Goal: Task Accomplishment & Management: Complete application form

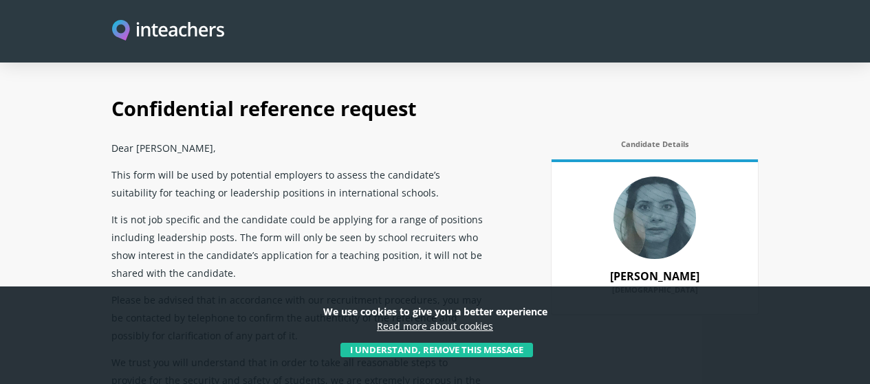
scroll to position [644, 0]
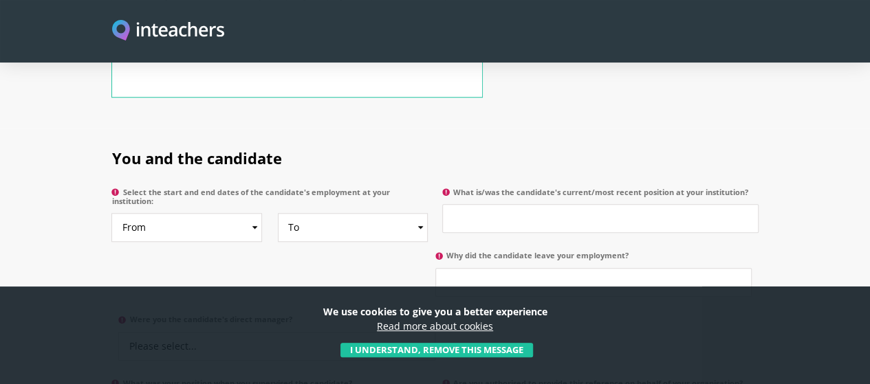
drag, startPoint x: 264, startPoint y: 145, endPoint x: 250, endPoint y: 149, distance: 14.4
click at [250, 188] on label "Select the start and end dates of the candidate's employment at your institutio…" at bounding box center [269, 201] width 316 height 26
click at [250, 213] on select "From 2025 2024 2023 2022 2021 2020 2019 2018 2017 2016 2015 2014 2013 2012 2011…" at bounding box center [186, 227] width 151 height 29
click at [263, 129] on h2 "You and the candidate" at bounding box center [434, 156] width 646 height 54
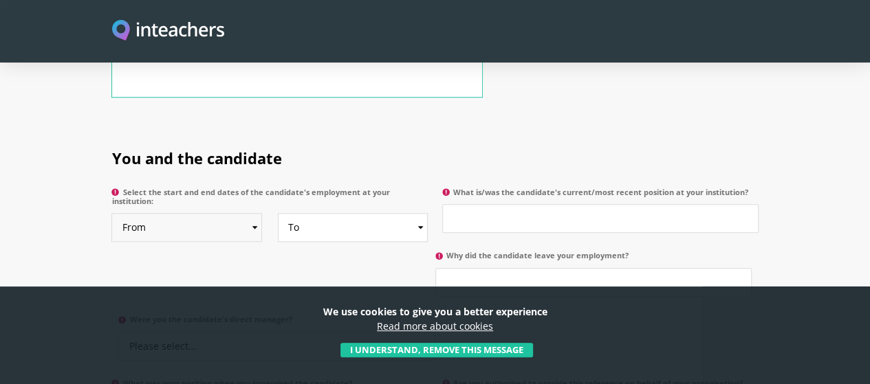
click at [153, 213] on select "From 2025 2024 2023 2022 2021 2020 2019 2018 2017 2016 2015 2014 2013 2012 2011…" at bounding box center [186, 227] width 151 height 29
select select "2017"
click at [111, 213] on select "From 2025 2024 2023 2022 2021 2020 2019 2018 2017 2016 2015 2014 2013 2012 2011…" at bounding box center [186, 227] width 151 height 29
click at [336, 213] on select "To Currently 2025 2024 2023 2022 2021 2020 2019 2018 2017 2016 2015 2014 2013 2…" at bounding box center [353, 227] width 151 height 29
select select "2018"
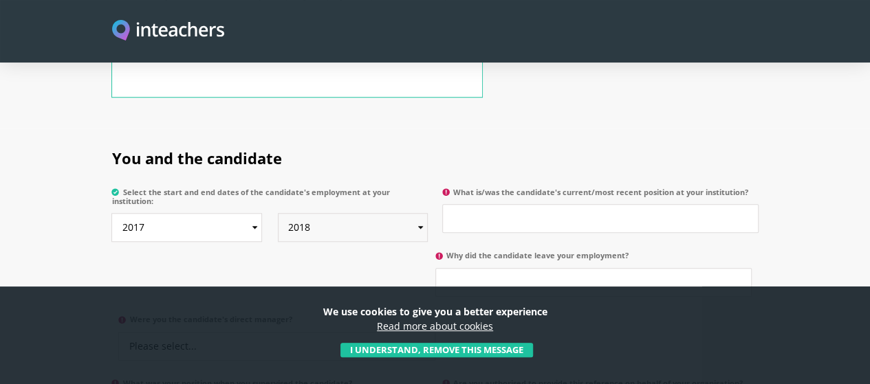
click at [278, 213] on select "To Currently 2025 2024 2023 2022 2021 2020 2019 2018 2017 2016 2015 2014 2013 2…" at bounding box center [353, 227] width 151 height 29
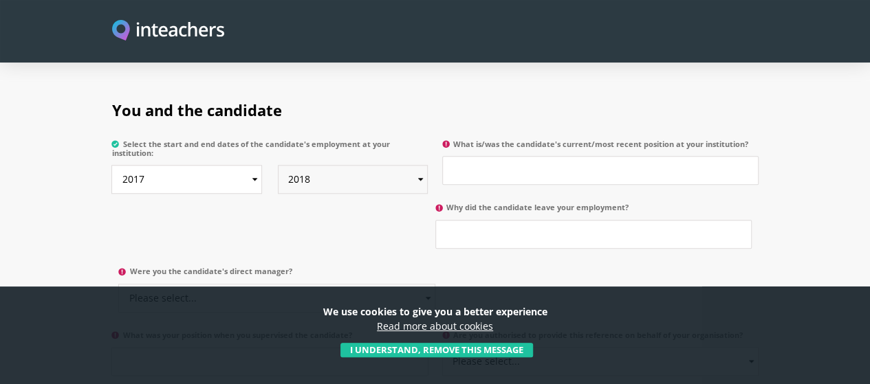
scroll to position [691, 0]
click at [435, 285] on select "Please select... Yes No" at bounding box center [276, 299] width 316 height 29
select select "No"
click at [435, 285] on select "Please select... Yes No" at bounding box center [276, 299] width 316 height 29
click at [435, 221] on input "Why did the candidate leave your employment?" at bounding box center [593, 235] width 316 height 29
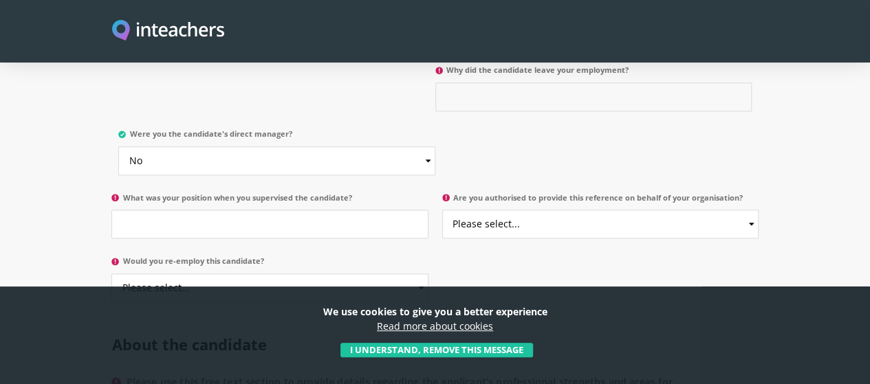
scroll to position [830, 0]
click at [587, 209] on select "Please select... Yes No" at bounding box center [600, 223] width 316 height 29
select select "Yes"
click at [443, 209] on select "Please select... Yes No" at bounding box center [600, 223] width 316 height 29
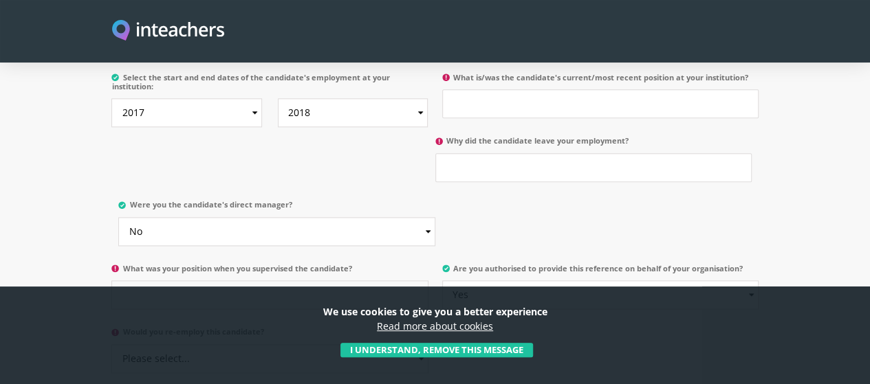
click at [267, 281] on input "What was your position when you supervised the candidate?" at bounding box center [269, 295] width 316 height 29
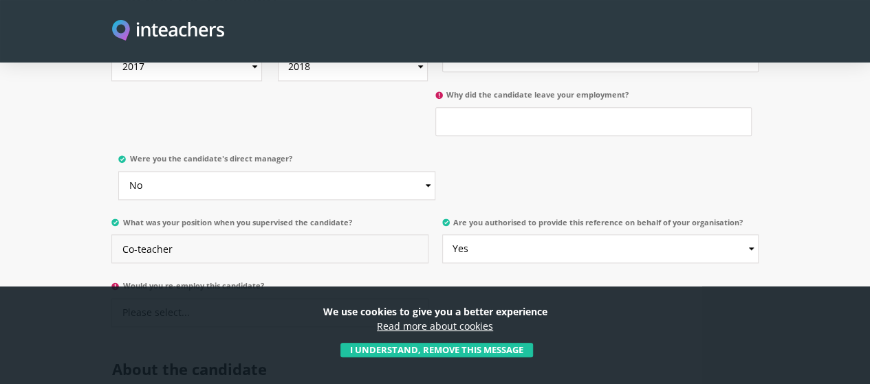
scroll to position [805, 0]
type input "Co-teacher"
click at [191, 298] on select "Please select... Yes No" at bounding box center [269, 312] width 316 height 29
select select "Yes"
click at [111, 298] on select "Please select... Yes No" at bounding box center [269, 312] width 316 height 29
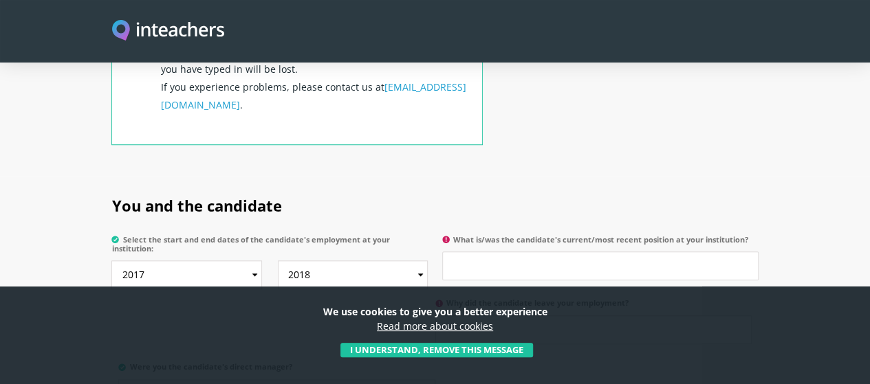
scroll to position [606, 0]
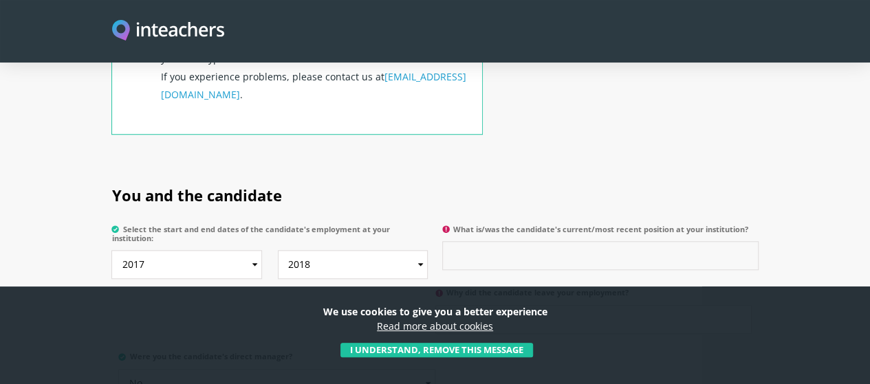
click at [557, 241] on input "What is/was the candidate's current/most recent position at your institution?" at bounding box center [600, 255] width 316 height 29
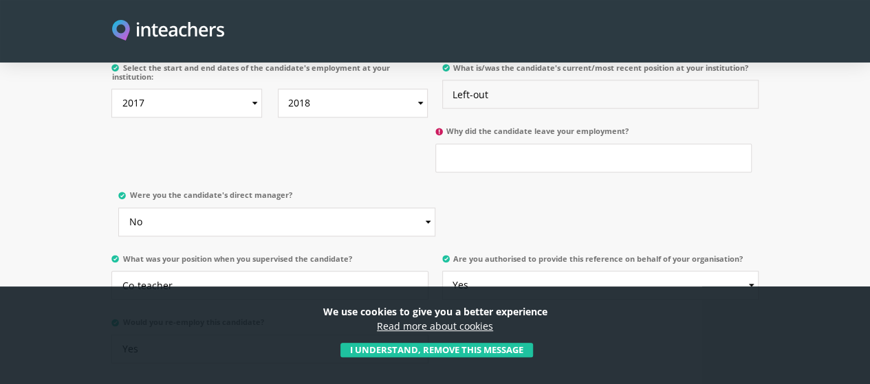
scroll to position [734, 0]
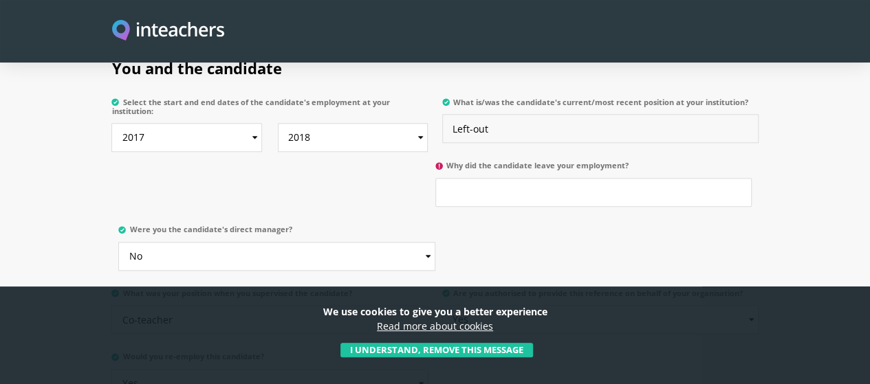
type input "Left-out"
click at [435, 178] on input "Why did the candidate leave your employment?" at bounding box center [593, 192] width 316 height 29
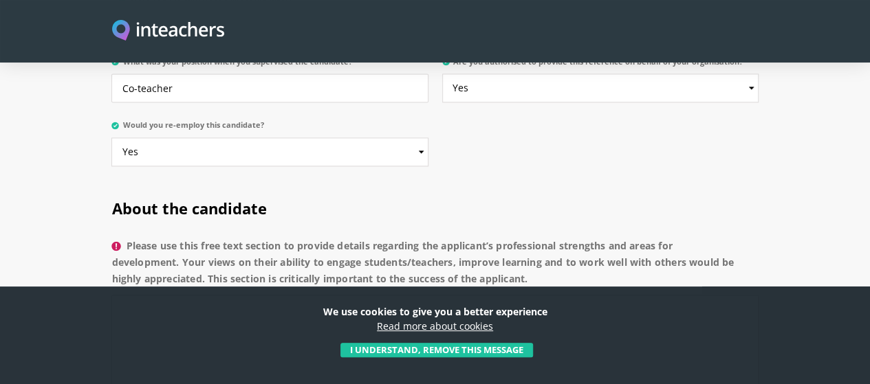
scroll to position [966, 0]
type input "For some better opportunity"
drag, startPoint x: 175, startPoint y: 191, endPoint x: 55, endPoint y: 146, distance: 127.7
click at [111, 237] on label "Please use this free text section to provide details regarding the applicant’s …" at bounding box center [434, 266] width 646 height 58
copy label "Please use this free text section to provide details regarding the applicant’s …"
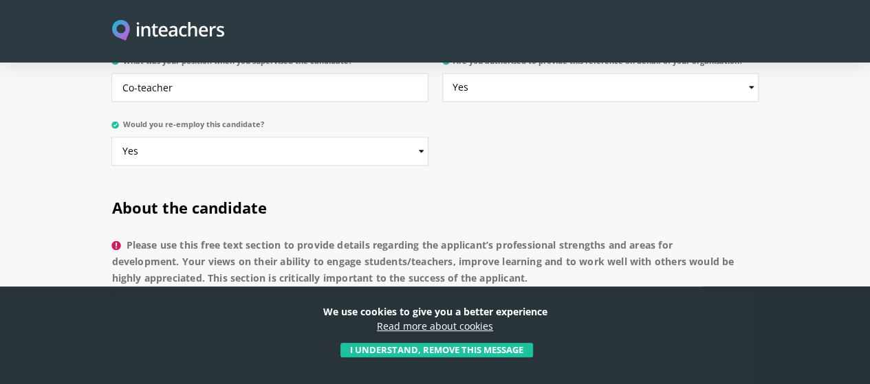
scroll to position [1014, 0]
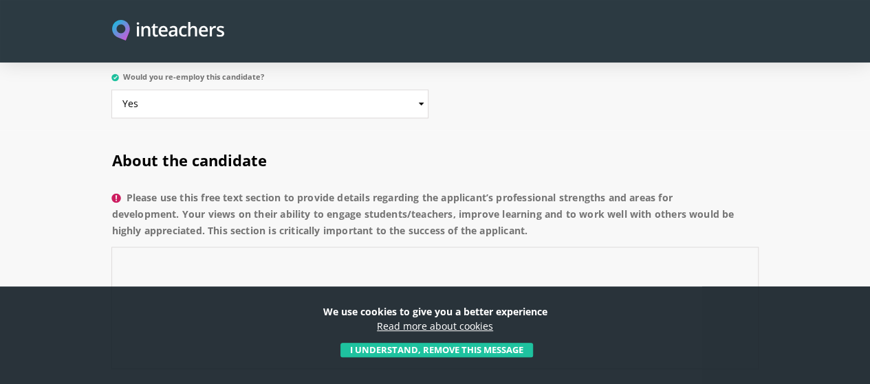
click at [314, 247] on textarea "Please use this free text section to provide details regarding the applicant’s …" at bounding box center [434, 308] width 646 height 122
paste textarea "Ms. Noreen is a dedicated and highly capable professional with a strong ability…"
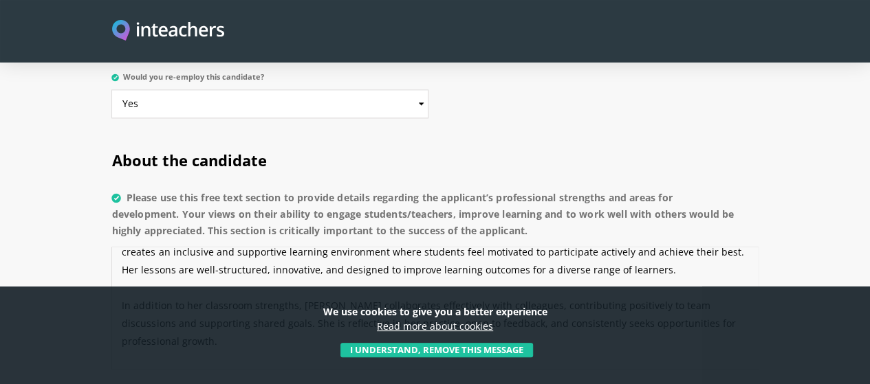
scroll to position [39, 0]
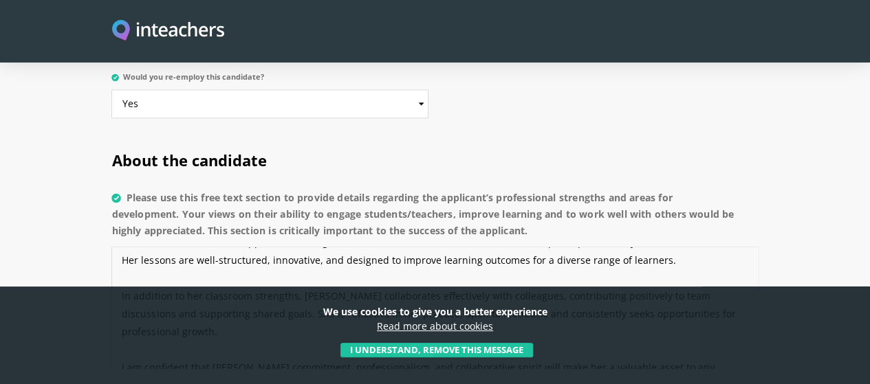
click at [111, 247] on textarea "Ms. Noreen is a dedicated and highly capable professional with a strong ability…" at bounding box center [434, 308] width 646 height 122
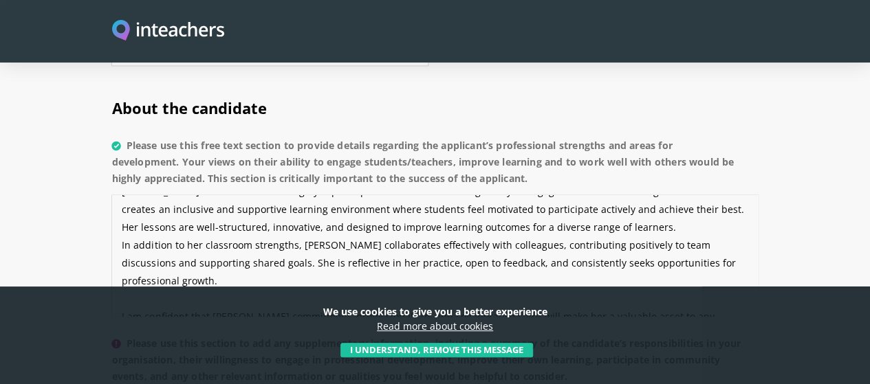
scroll to position [1066, 0]
click at [111, 217] on textarea "Ms. Noreen is a dedicated and highly capable professional with a strong ability…" at bounding box center [434, 255] width 646 height 122
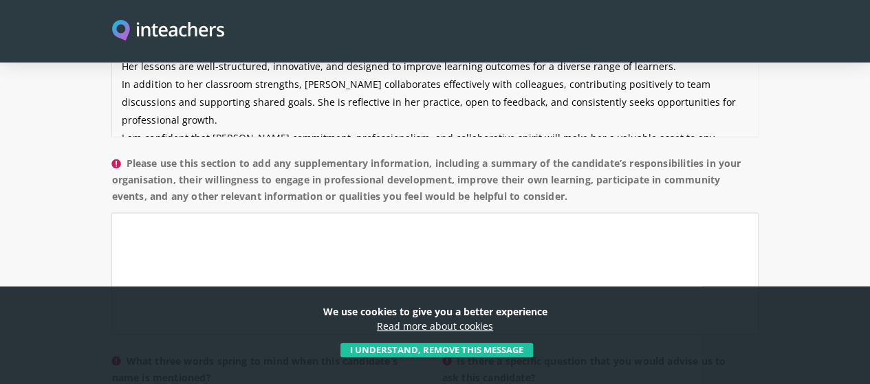
scroll to position [1223, 0]
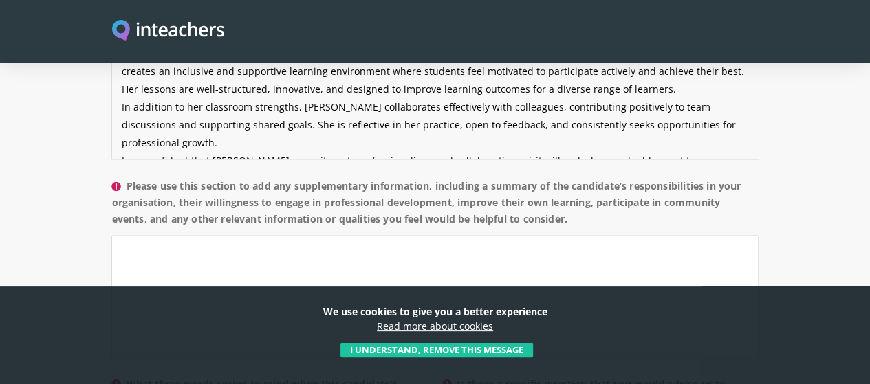
type textarea "Ms. Noreen is a dedicated and highly capable professional with a strong ability…"
drag, startPoint x: 308, startPoint y: 144, endPoint x: 63, endPoint y: 99, distance: 248.8
click at [111, 177] on label "Please use this section to add any supplementary information, including a summa…" at bounding box center [434, 206] width 646 height 58
copy label "Please use this section to add any supplementary information, including a summa…"
click at [310, 235] on textarea "Please use this section to add any supplementary information, including a summa…" at bounding box center [434, 296] width 646 height 122
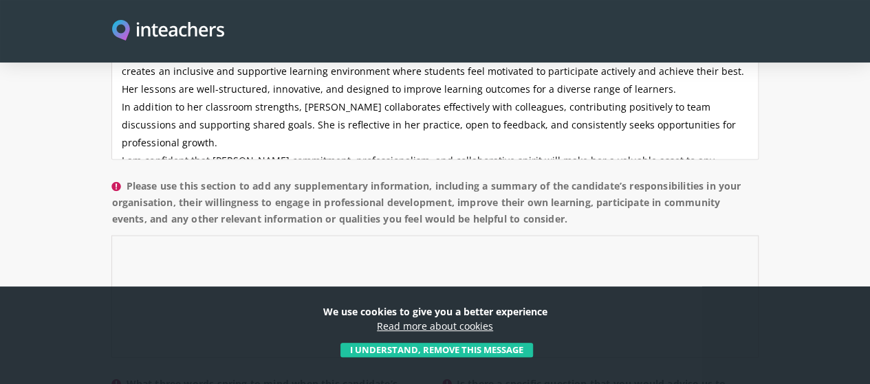
paste textarea "In her role within our organisation, Ms. Noreen has taken on a range of respons…"
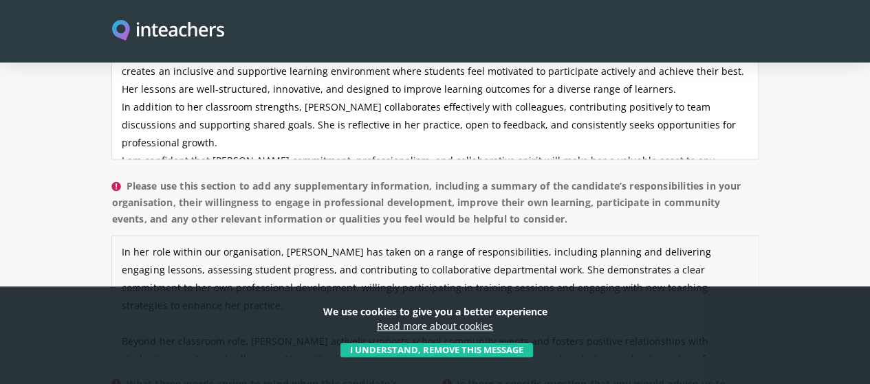
scroll to position [9, 0]
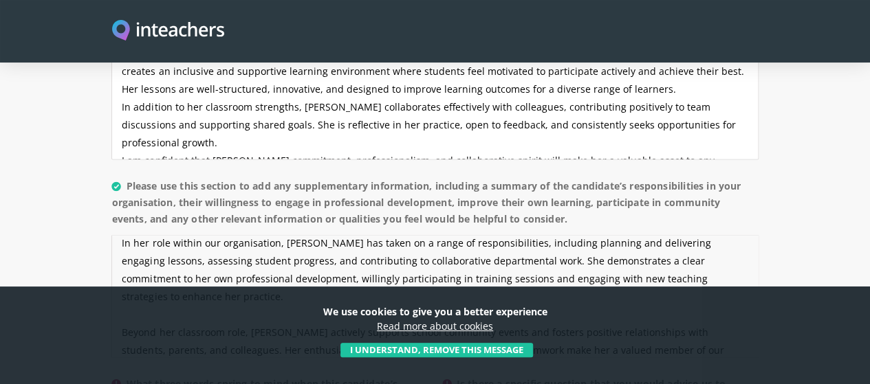
click at [111, 237] on textarea "In her role within our organisation, Ms. Noreen has taken on a range of respons…" at bounding box center [434, 296] width 646 height 122
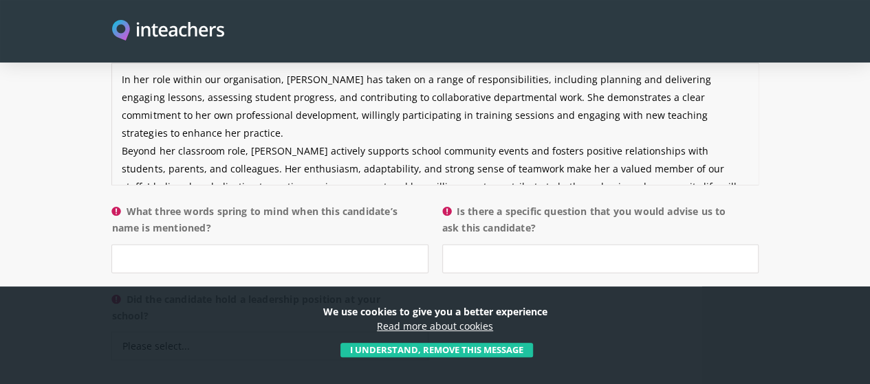
scroll to position [1396, 0]
type textarea "In her role within our organisation, Ms. Noreen has taken on a range of respons…"
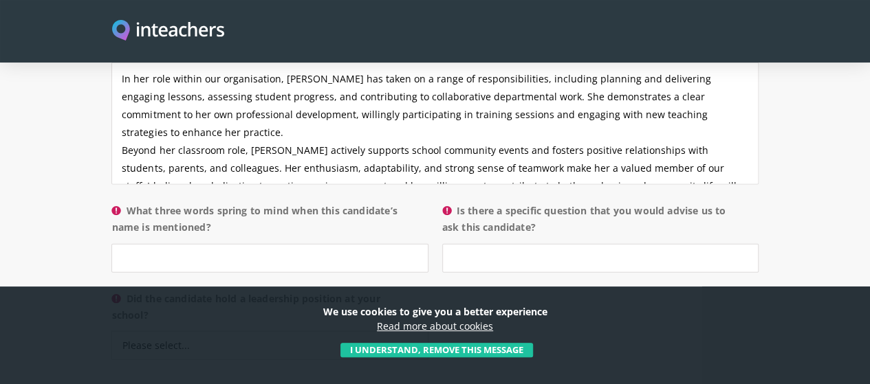
drag, startPoint x: 111, startPoint y: 161, endPoint x: 58, endPoint y: 135, distance: 58.4
click at [111, 203] on label "What three words spring to mind when this candidate’s name is mentioned?" at bounding box center [269, 223] width 316 height 41
copy label "What three words spring to mind when this candidate’s name is mentioned?"
click at [243, 244] on input "What three words spring to mind when this candidate’s name is mentioned?" at bounding box center [269, 258] width 316 height 29
type input "Dedicated-Collaborated-Inspired"
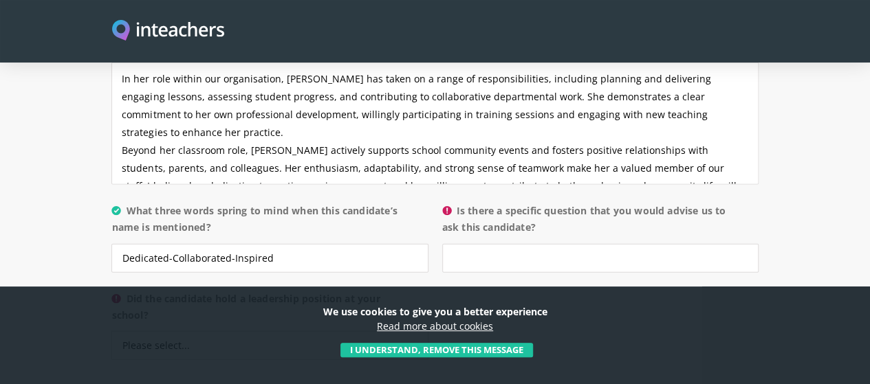
drag, startPoint x: 514, startPoint y: 149, endPoint x: 458, endPoint y: 137, distance: 57.1
click at [458, 203] on label "Is there a specific question that you would advise us to ask this candidate?" at bounding box center [600, 223] width 316 height 41
copy label "Is there a specific question that you would advise us to ask this candidate?"
click at [499, 244] on input "Is there a specific question that you would advise us to ask this candidate?" at bounding box center [600, 258] width 316 height 29
paste input "How do you contribute to building a positive and collaborative culture among co…"
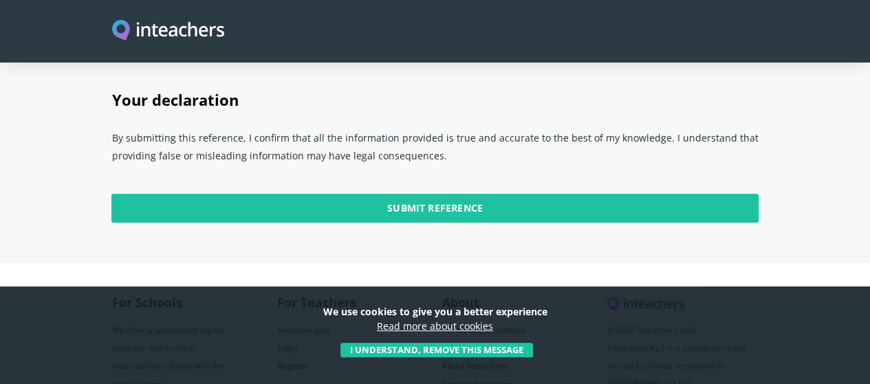
scroll to position [2999, 0]
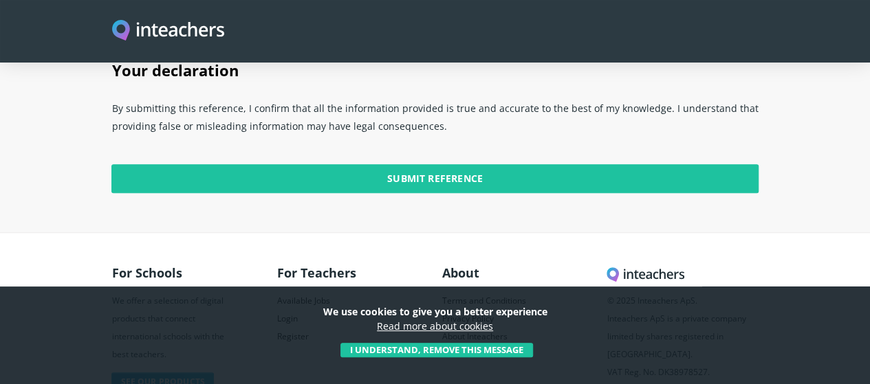
type input "How do you contribute to building a positive and collaborative culture among co…"
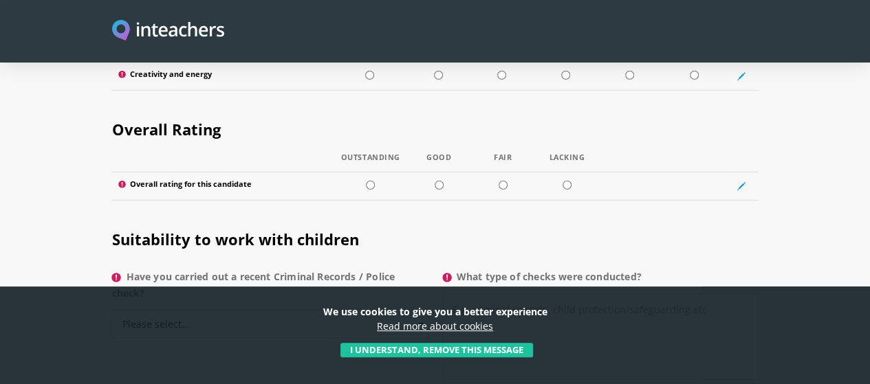
scroll to position [2027, 0]
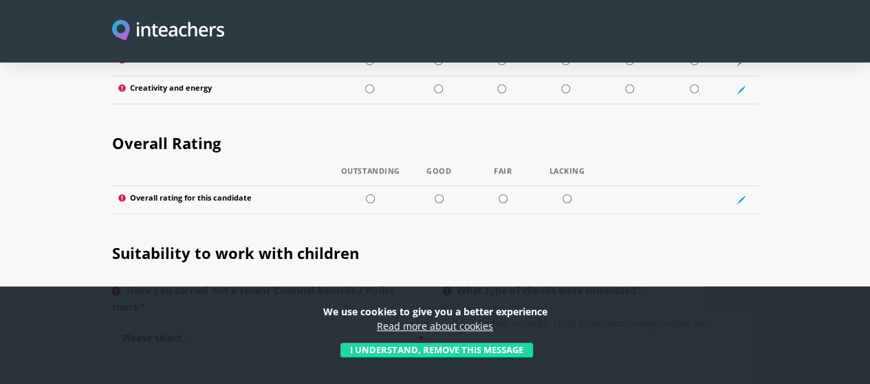
click at [406, 349] on button "I understand, remove this message" at bounding box center [436, 350] width 193 height 15
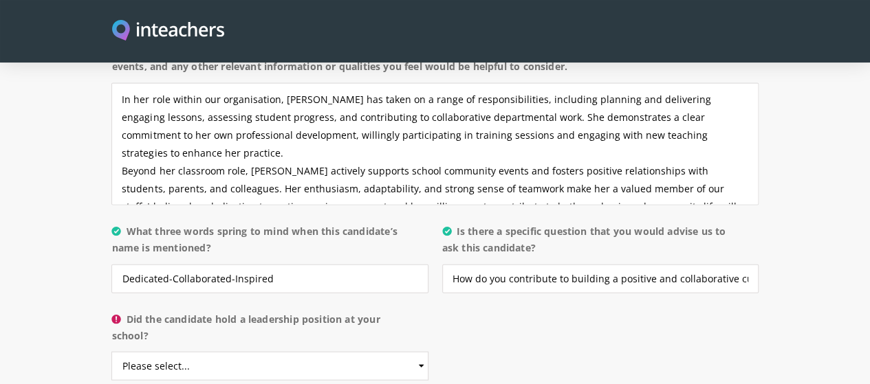
scroll to position [1377, 0]
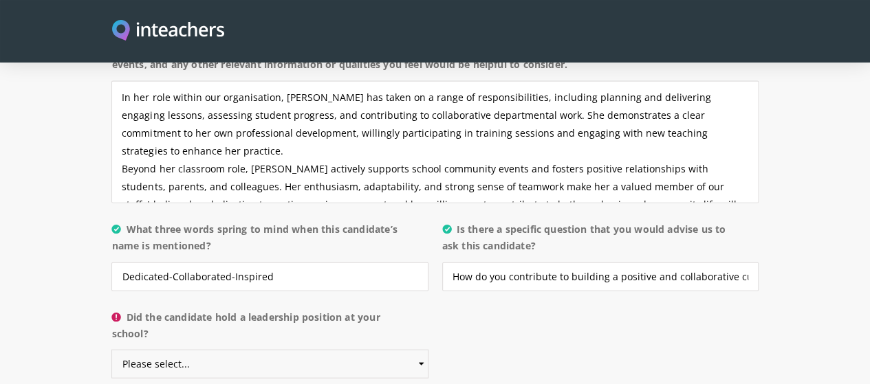
click at [353, 350] on select "Please select... Yes No" at bounding box center [269, 364] width 316 height 29
select select "No"
click at [111, 350] on select "Please select... Yes No" at bounding box center [269, 364] width 316 height 29
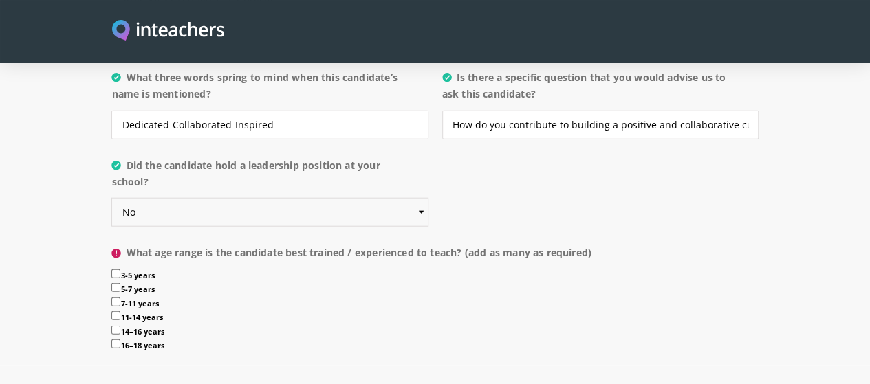
scroll to position [1530, 0]
click at [111, 311] on input "11-14 years" at bounding box center [115, 315] width 9 height 9
click at [111, 311] on label "11-14 years" at bounding box center [434, 318] width 646 height 14
click at [111, 311] on input "11-14 years" at bounding box center [115, 315] width 9 height 9
checkbox input "false"
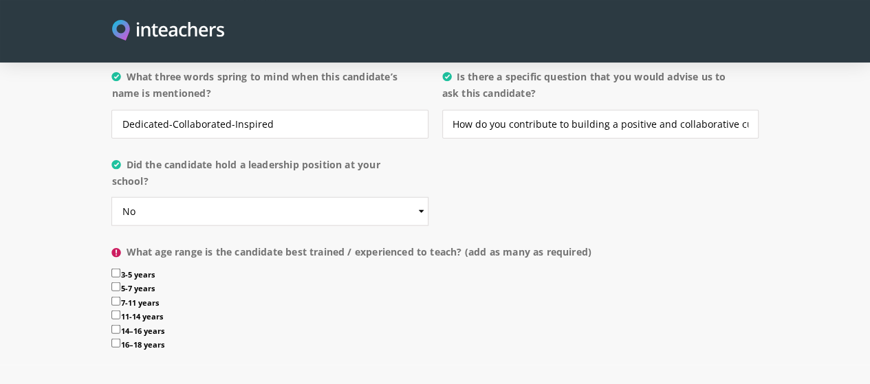
click at [111, 325] on label "14–16 years" at bounding box center [434, 332] width 646 height 14
click at [111, 325] on input "14–16 years" at bounding box center [115, 329] width 9 height 9
checkbox input "true"
click at [111, 311] on input "11-14 years" at bounding box center [115, 315] width 9 height 9
checkbox input "true"
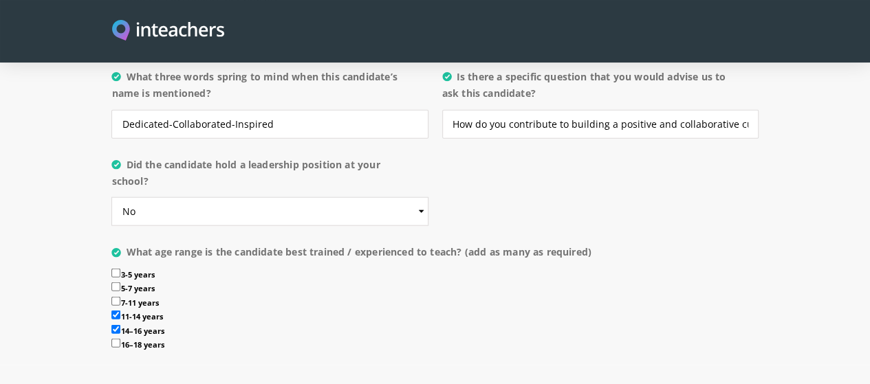
click at [111, 339] on input "16–18 years" at bounding box center [115, 343] width 9 height 9
checkbox input "true"
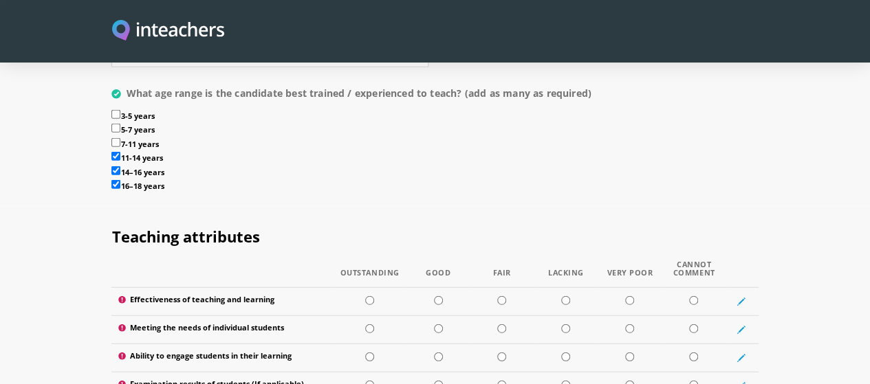
scroll to position [1726, 0]
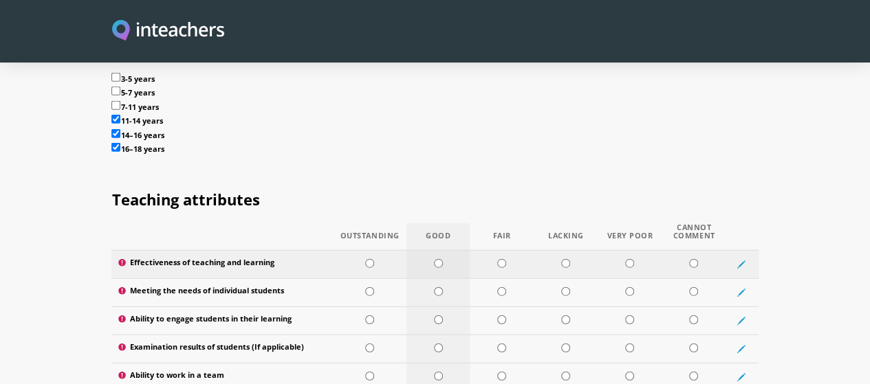
click at [434, 259] on input "radio" at bounding box center [438, 263] width 9 height 9
radio input "true"
click at [434, 287] on input "radio" at bounding box center [438, 291] width 9 height 9
radio input "true"
click at [436, 316] on input "radio" at bounding box center [438, 320] width 9 height 9
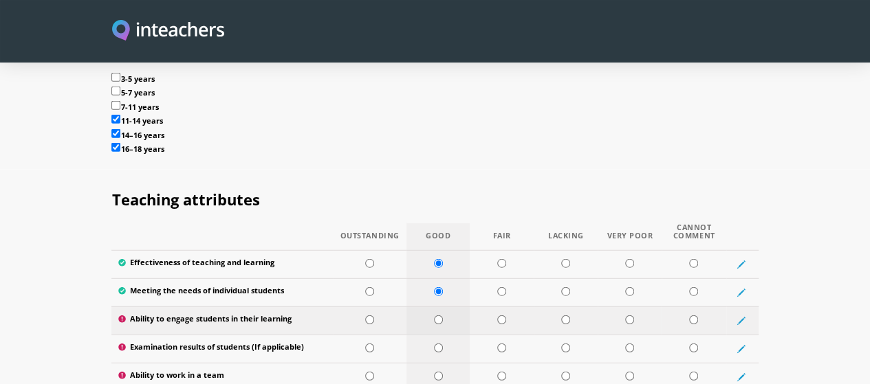
radio input "true"
click at [434, 344] on input "radio" at bounding box center [438, 348] width 9 height 9
radio input "true"
click at [434, 372] on input "radio" at bounding box center [438, 376] width 9 height 9
radio input "true"
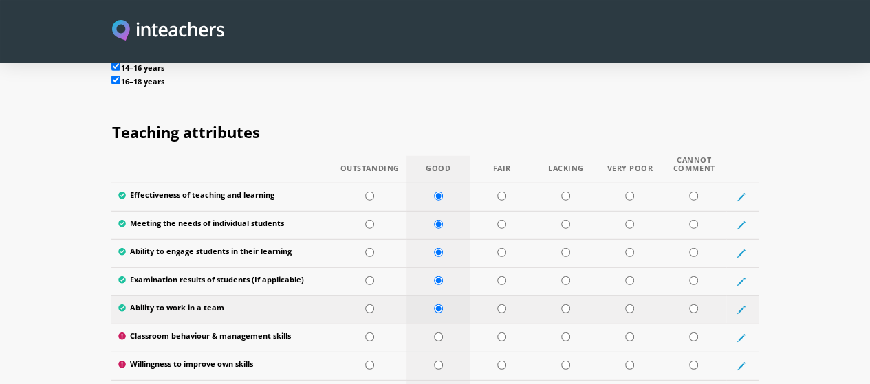
scroll to position [1797, 0]
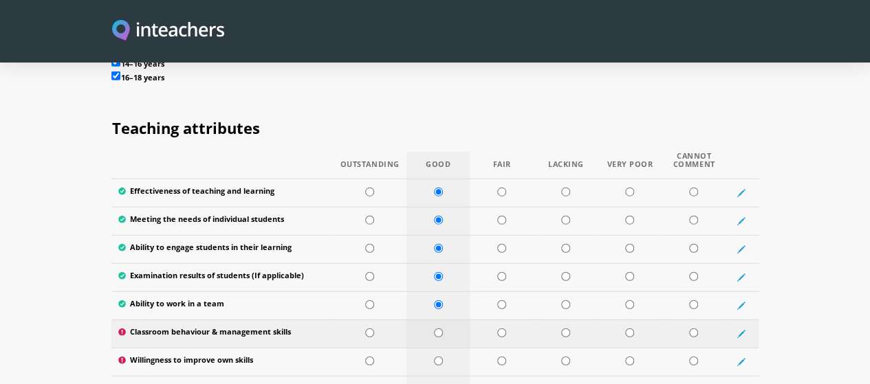
click at [436, 329] on input "radio" at bounding box center [438, 333] width 9 height 9
radio input "true"
click at [365, 357] on input "radio" at bounding box center [369, 361] width 9 height 9
radio input "true"
click at [434, 384] on input "radio" at bounding box center [438, 389] width 9 height 9
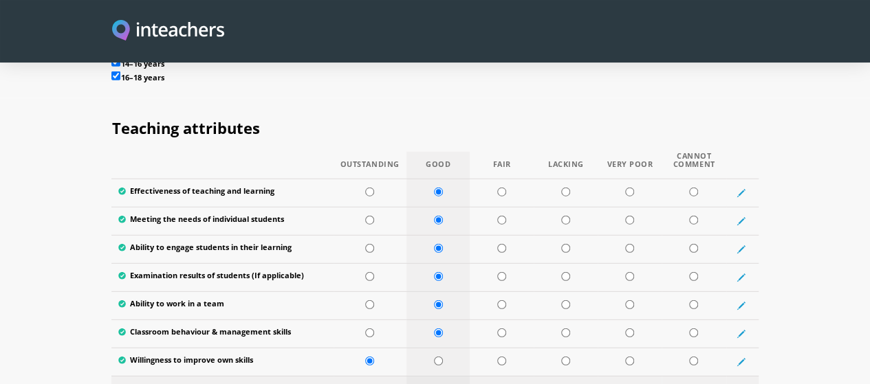
radio input "true"
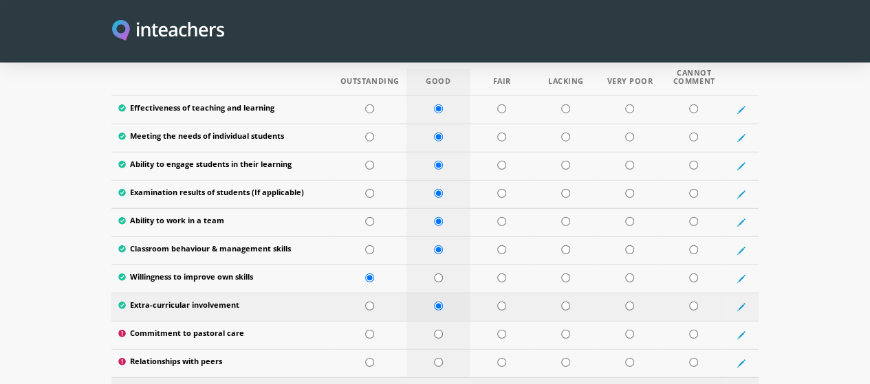
scroll to position [1883, 0]
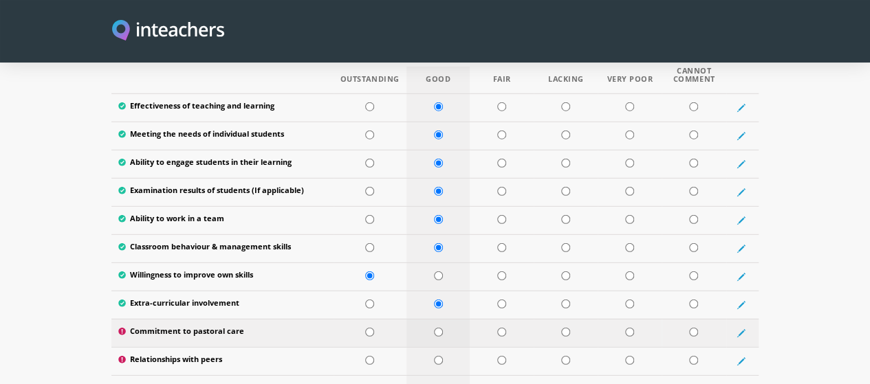
click at [434, 328] on input "radio" at bounding box center [438, 332] width 9 height 9
radio input "true"
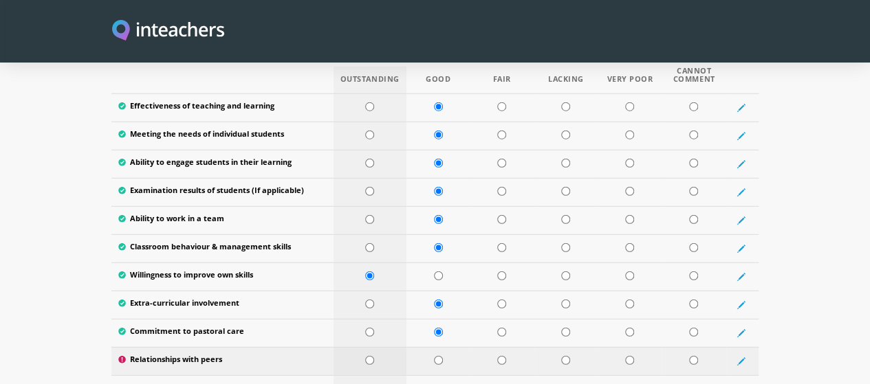
click at [365, 356] on input "radio" at bounding box center [369, 360] width 9 height 9
radio input "true"
click at [365, 384] on input "radio" at bounding box center [369, 388] width 9 height 9
radio input "true"
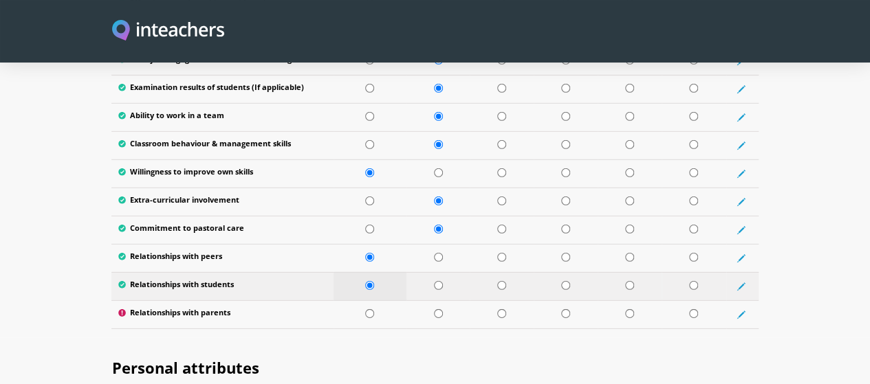
scroll to position [1989, 0]
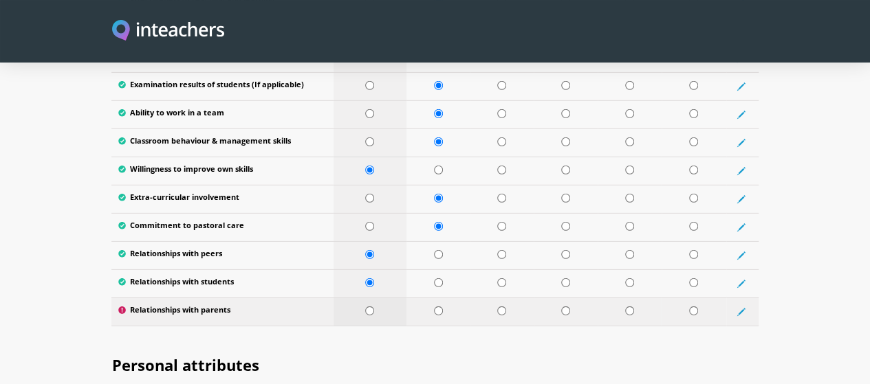
click at [365, 307] on input "radio" at bounding box center [369, 311] width 9 height 9
radio input "true"
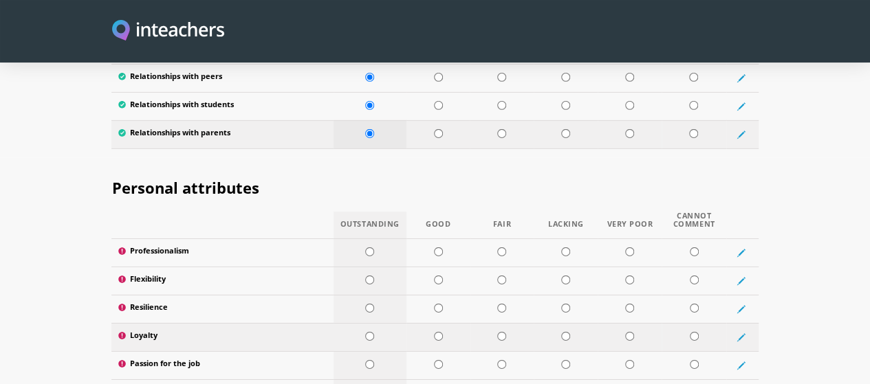
scroll to position [2165, 0]
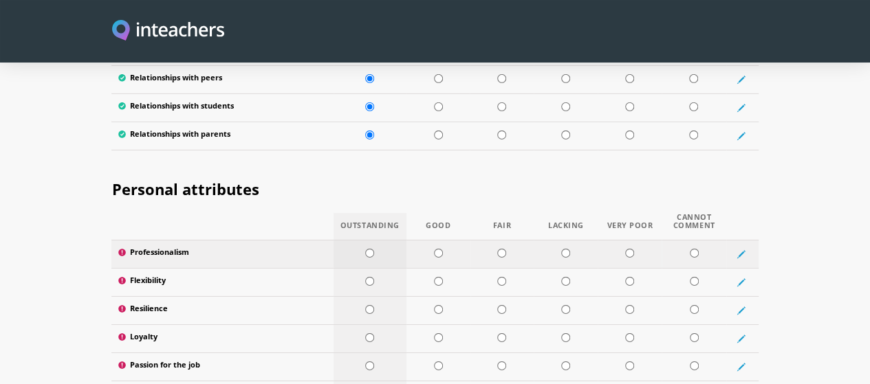
click at [365, 249] on input "radio" at bounding box center [369, 253] width 9 height 9
radio input "true"
click at [365, 277] on input "radio" at bounding box center [369, 281] width 9 height 9
radio input "true"
click at [365, 305] on input "radio" at bounding box center [369, 309] width 9 height 9
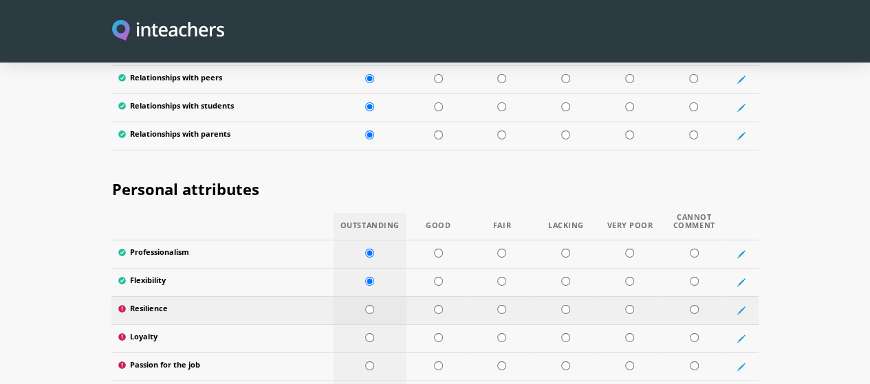
radio input "true"
click at [365, 333] on input "radio" at bounding box center [369, 337] width 9 height 9
radio input "true"
click at [365, 362] on input "radio" at bounding box center [369, 366] width 9 height 9
radio input "true"
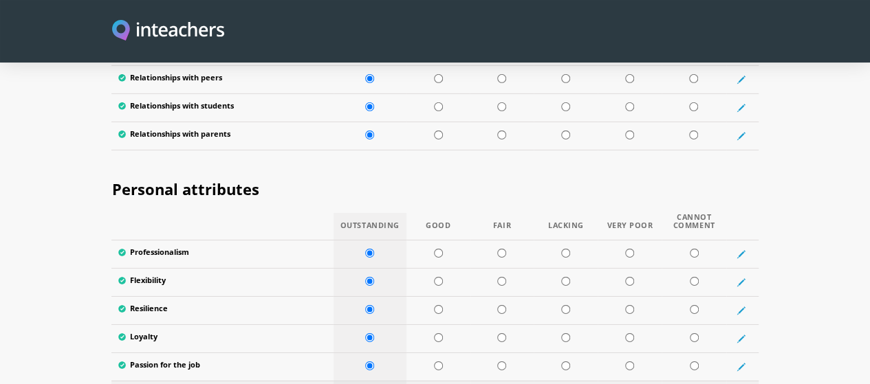
radio input "true"
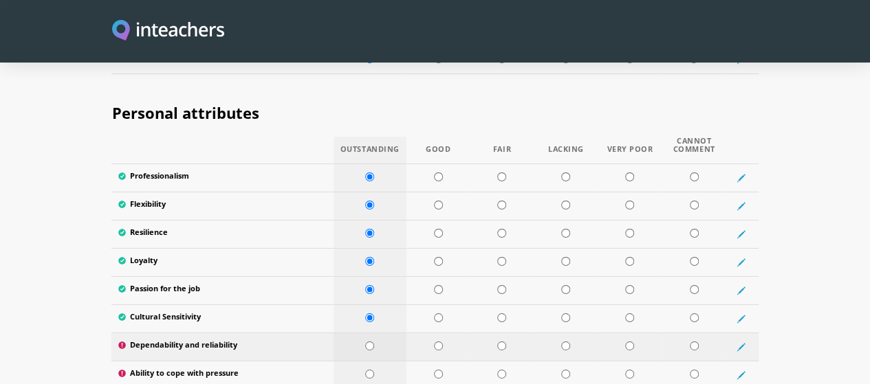
scroll to position [2244, 0]
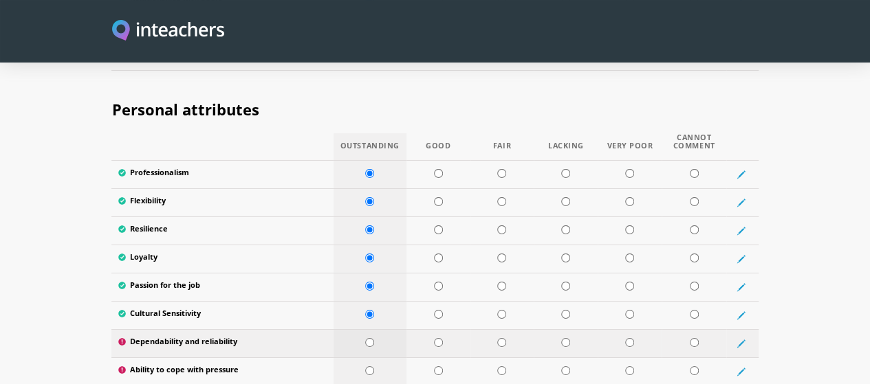
click at [365, 338] on input "radio" at bounding box center [369, 342] width 9 height 9
radio input "true"
click at [434, 366] on input "radio" at bounding box center [438, 370] width 9 height 9
radio input "true"
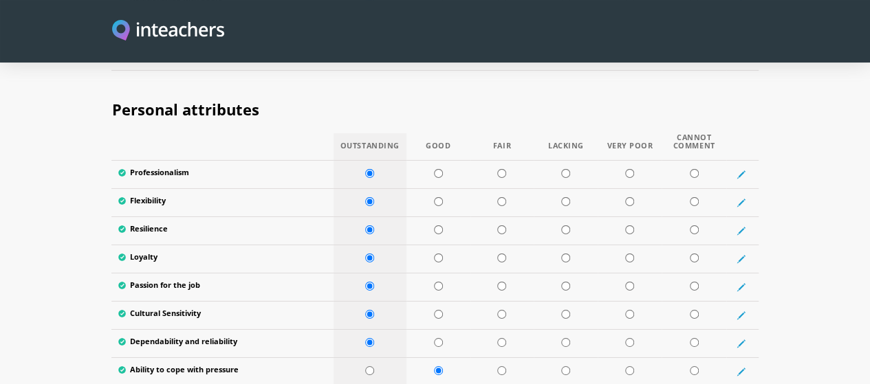
radio input "true"
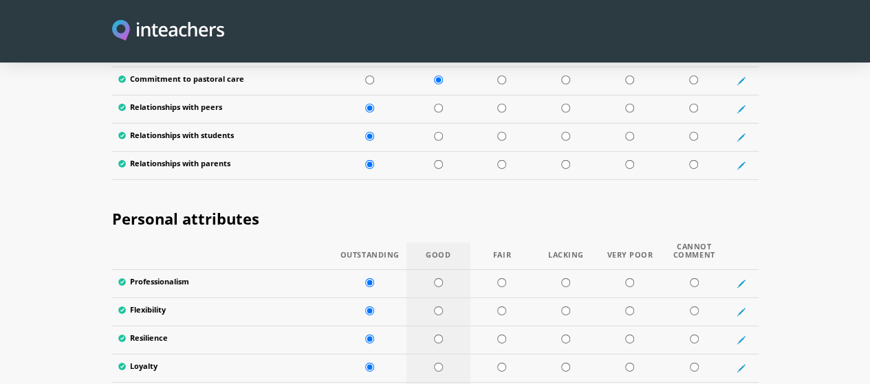
scroll to position [2154, 0]
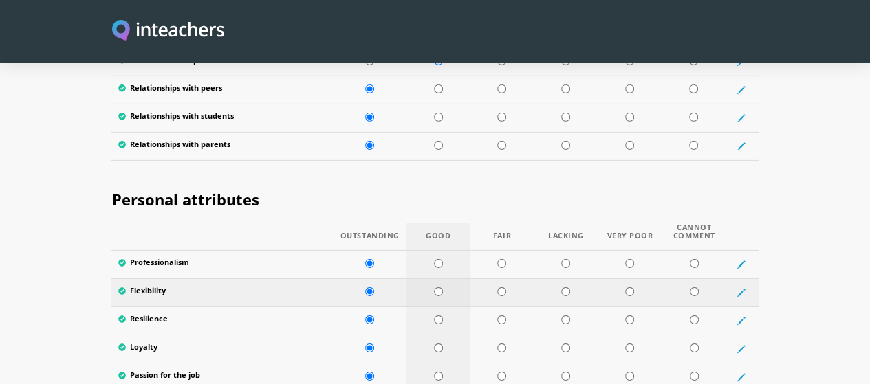
click at [434, 287] on input "radio" at bounding box center [438, 291] width 9 height 9
radio input "true"
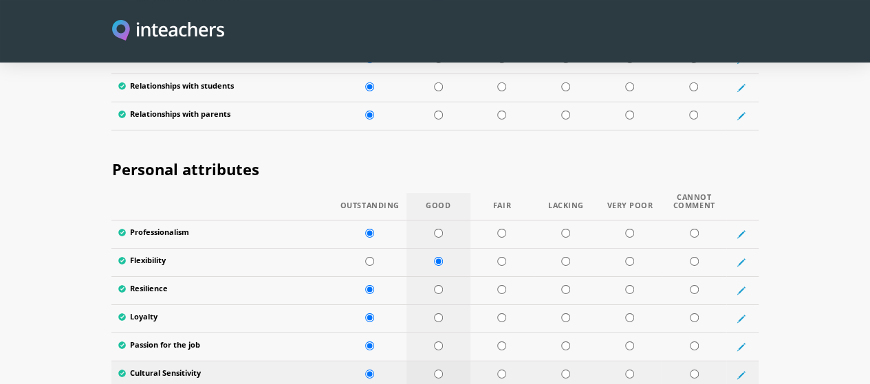
scroll to position [2189, 0]
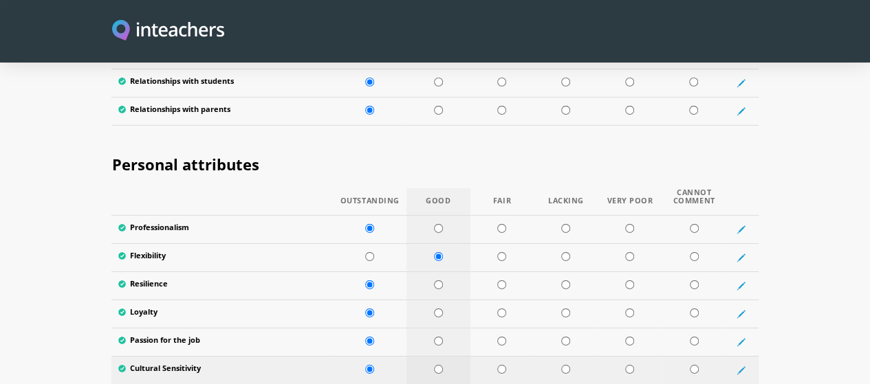
click at [437, 365] on input "radio" at bounding box center [438, 369] width 9 height 9
radio input "true"
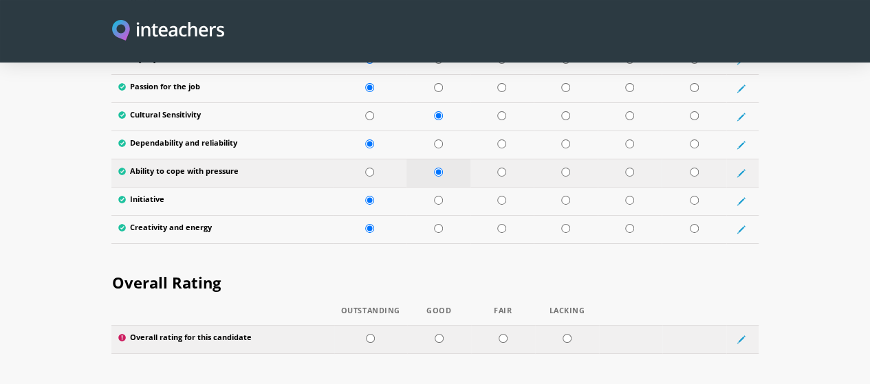
scroll to position [2444, 0]
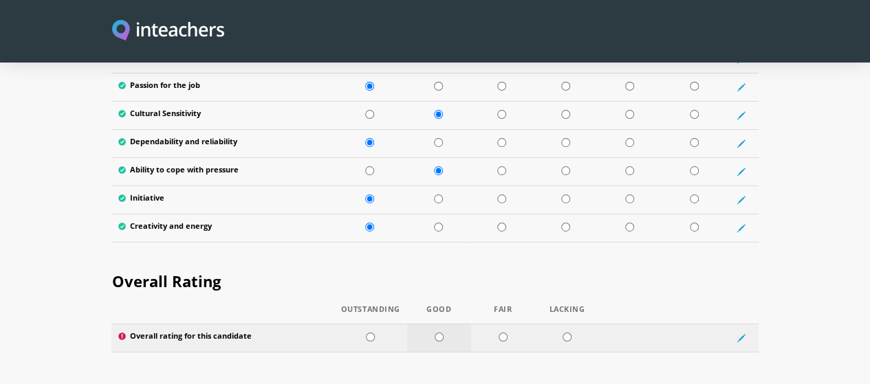
click at [432, 324] on td at bounding box center [439, 338] width 64 height 28
radio input "true"
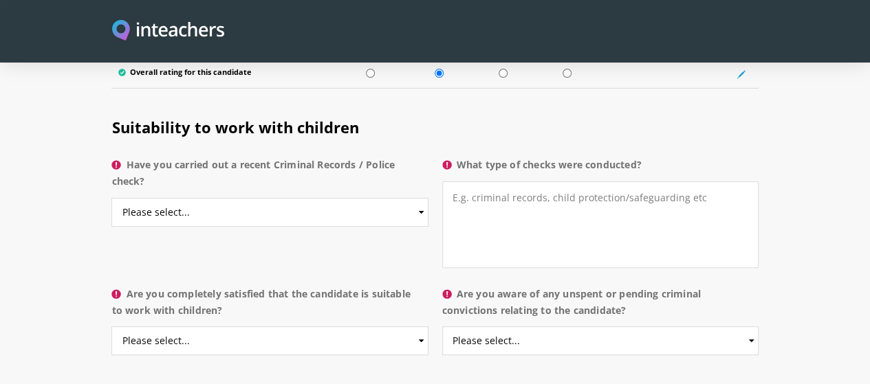
scroll to position [2710, 0]
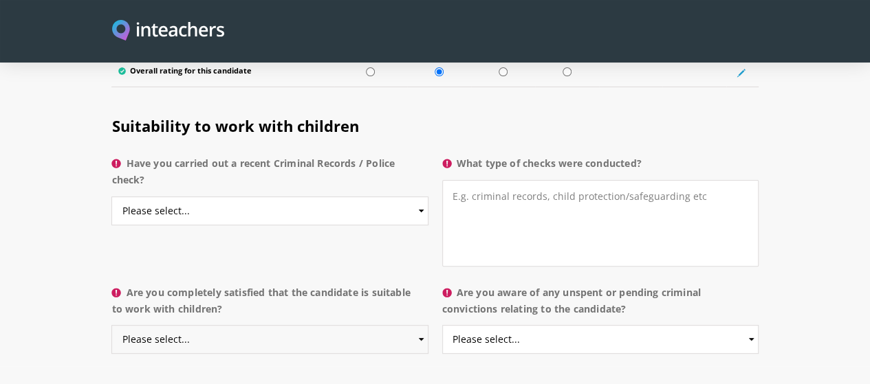
click at [338, 325] on select "Please select... Yes No Do not know" at bounding box center [269, 339] width 316 height 29
select select "Yes"
click at [111, 325] on select "Please select... Yes No Do not know" at bounding box center [269, 339] width 316 height 29
click at [561, 325] on select "Please select... Yes No Do not know" at bounding box center [600, 339] width 316 height 29
select select "No"
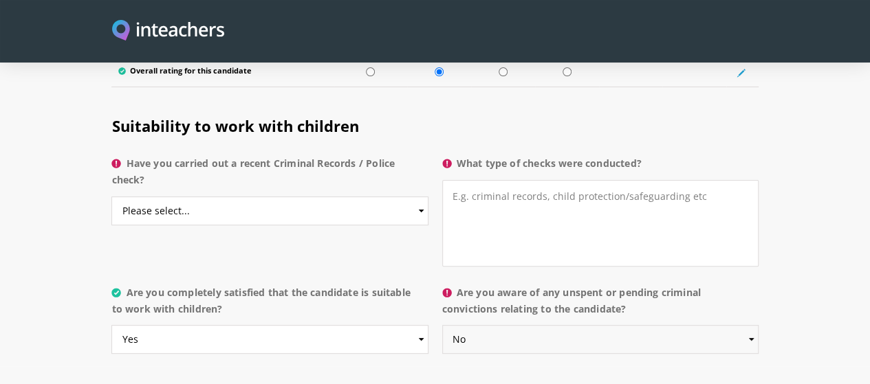
click at [443, 325] on select "Please select... Yes No Do not know" at bounding box center [600, 339] width 316 height 29
click at [314, 197] on select "Please select... Yes No Do not know" at bounding box center [269, 211] width 316 height 29
select select "Yes"
click at [111, 197] on select "Please select... Yes No Do not know" at bounding box center [269, 211] width 316 height 29
click at [529, 180] on textarea "What type of checks were conducted?" at bounding box center [600, 223] width 316 height 87
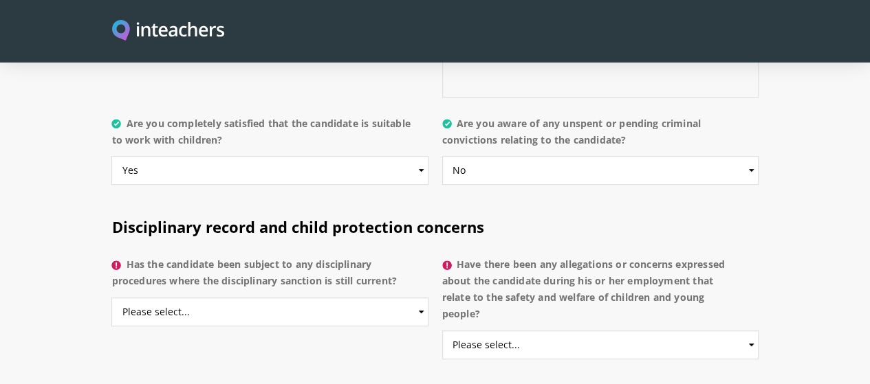
scroll to position [2926, 0]
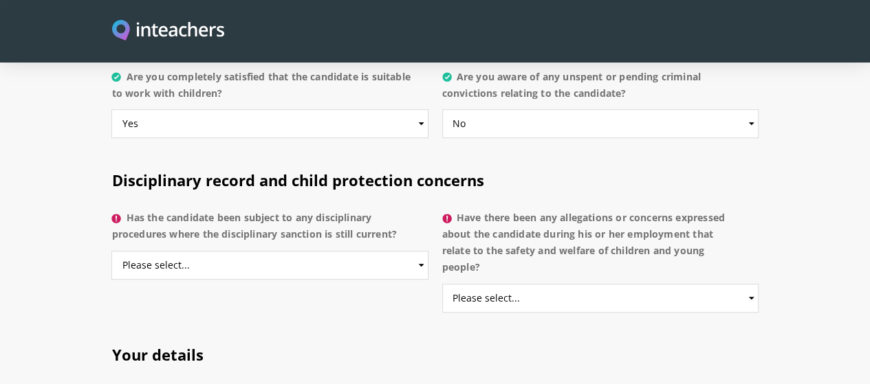
type textarea "For employment purpose"
click at [382, 251] on select "Please select... Yes No Do not know" at bounding box center [269, 265] width 316 height 29
select select "No"
click at [111, 251] on select "Please select... Yes No Do not know" at bounding box center [269, 265] width 316 height 29
click at [664, 284] on select "Please select... Yes No Do not know" at bounding box center [600, 298] width 316 height 29
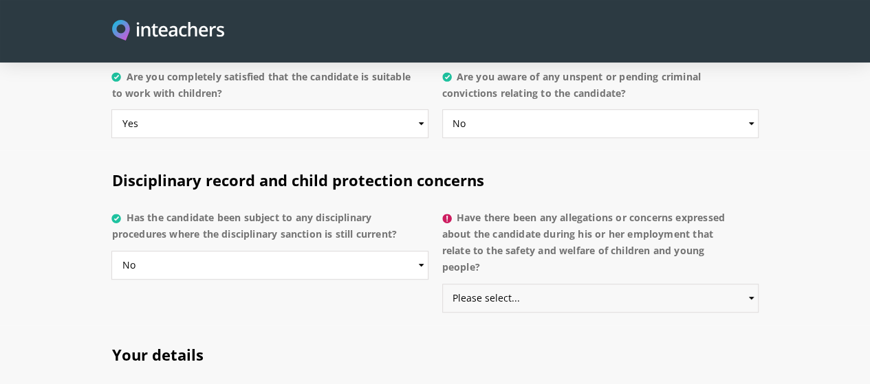
select select "No"
click at [443, 284] on select "Please select... Yes No Do not know" at bounding box center [600, 298] width 316 height 29
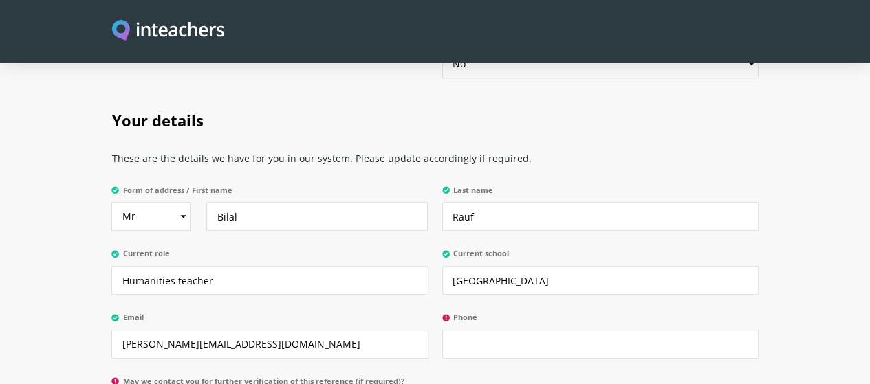
scroll to position [3198, 0]
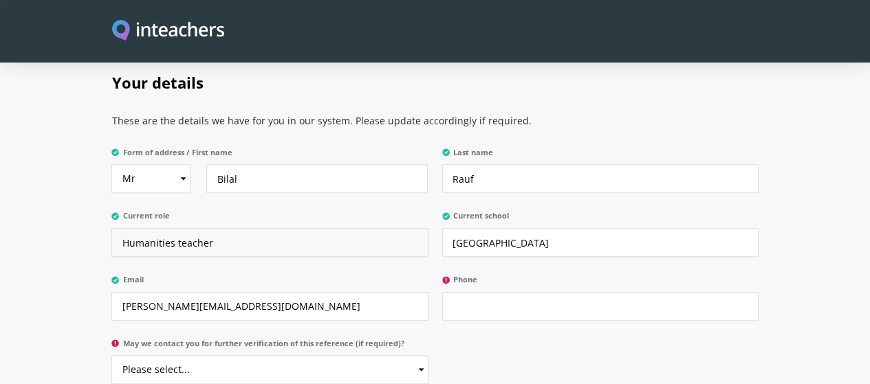
drag, startPoint x: 110, startPoint y: 182, endPoint x: 52, endPoint y: 180, distance: 57.8
click at [111, 228] on input "Humanities teacher" at bounding box center [269, 242] width 316 height 29
type input "Economics Teacher"
click at [491, 292] on input "Phone" at bounding box center [600, 306] width 316 height 29
type input "+966565944135"
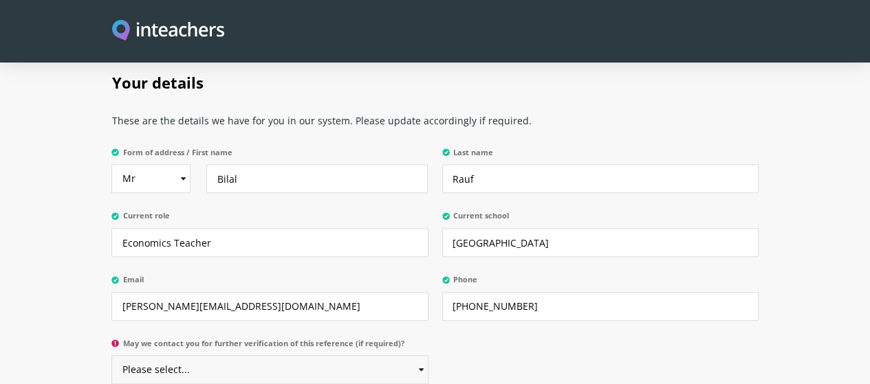
click at [360, 355] on select "Please select... Yes No" at bounding box center [269, 369] width 316 height 29
select select "Yes"
click at [111, 355] on select "Please select... Yes No" at bounding box center [269, 369] width 316 height 29
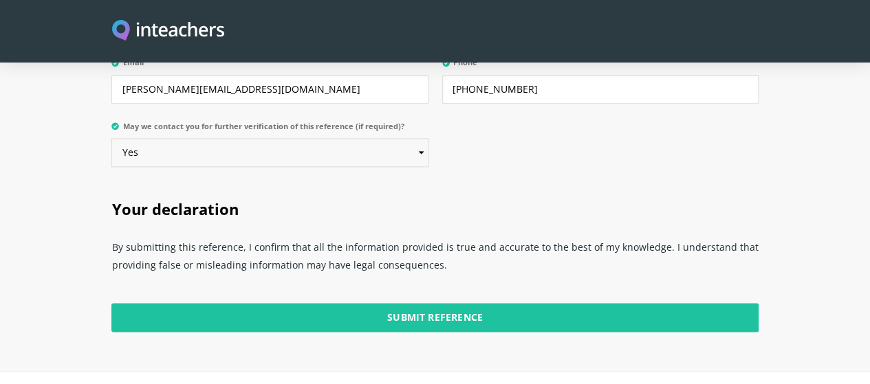
scroll to position [3465, 0]
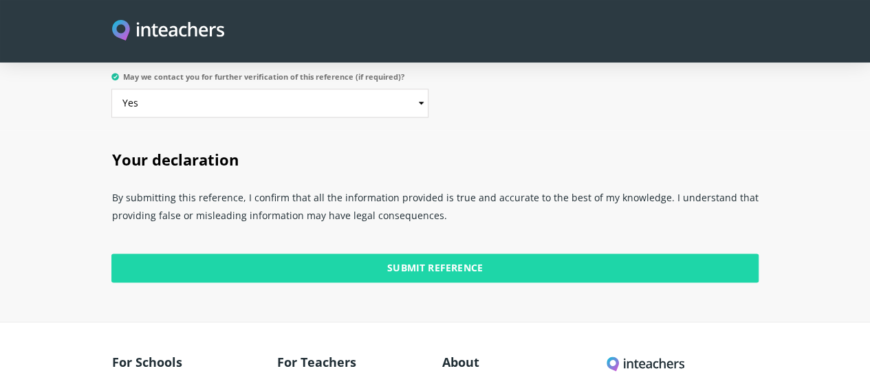
click at [344, 254] on input "Submit Reference" at bounding box center [434, 268] width 646 height 29
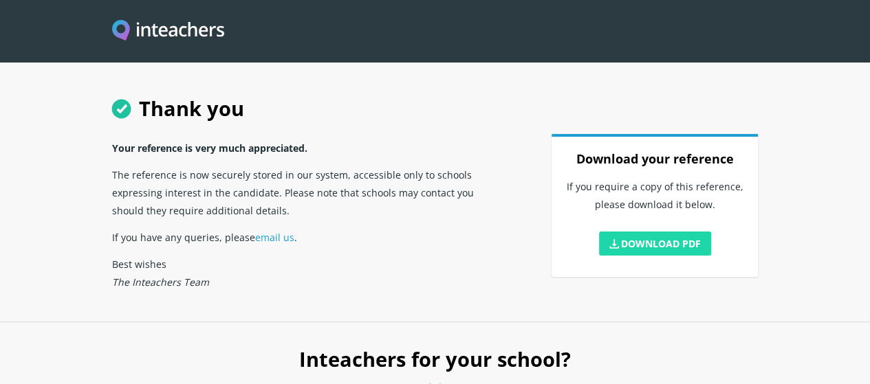
click at [712, 256] on link "Download PDF" at bounding box center [655, 244] width 113 height 24
